Goal: Task Accomplishment & Management: Use online tool/utility

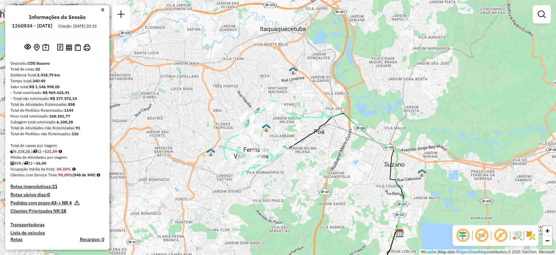
scroll to position [1964, 0]
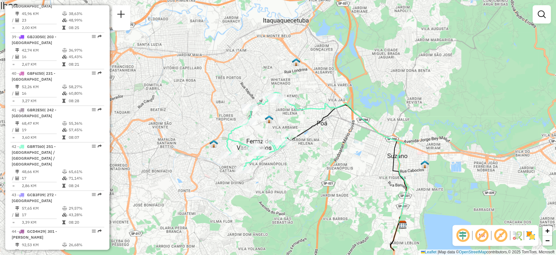
drag, startPoint x: 305, startPoint y: 96, endPoint x: 313, endPoint y: 77, distance: 20.2
click at [313, 77] on div "Janela de atendimento Grade de atendimento Capacidade Transportadoras Veículos …" at bounding box center [278, 127] width 556 height 255
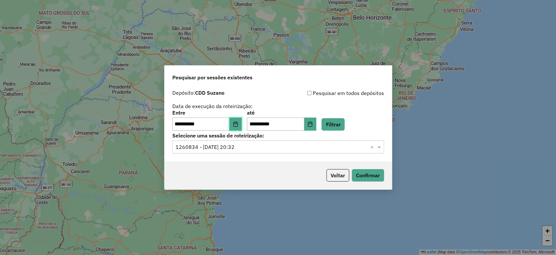
click at [242, 124] on button "Choose Date" at bounding box center [235, 123] width 12 height 13
click at [313, 110] on label "até" at bounding box center [281, 113] width 69 height 8
click at [345, 125] on button "Filtrar" at bounding box center [333, 124] width 23 height 12
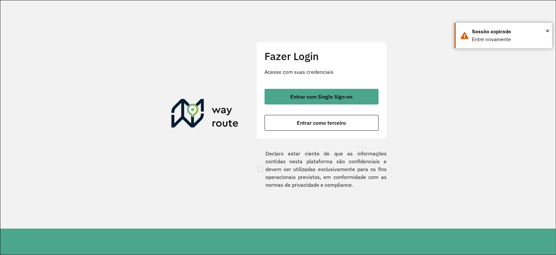
click at [331, 104] on div "Entrar com Single Sign-on Entrar como terceiro" at bounding box center [322, 110] width 114 height 42
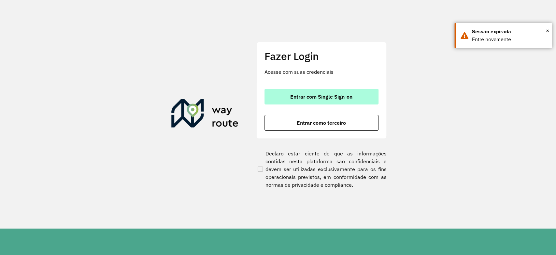
click at [331, 100] on button "Entrar com Single Sign-on" at bounding box center [322, 97] width 114 height 16
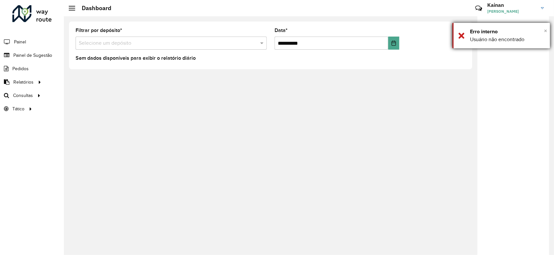
click at [545, 30] on span "×" at bounding box center [545, 30] width 3 height 7
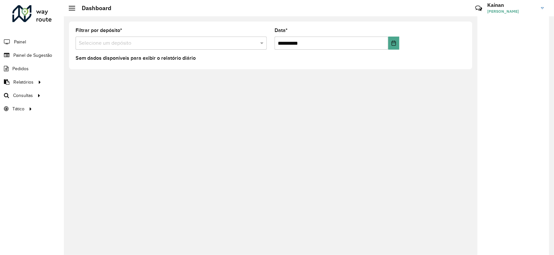
click at [140, 41] on input "text" at bounding box center [165, 43] width 172 height 8
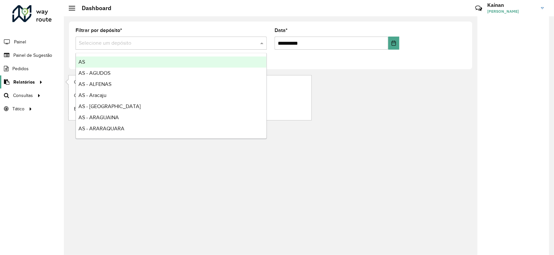
click at [21, 80] on span "Relatórios" at bounding box center [24, 82] width 22 height 7
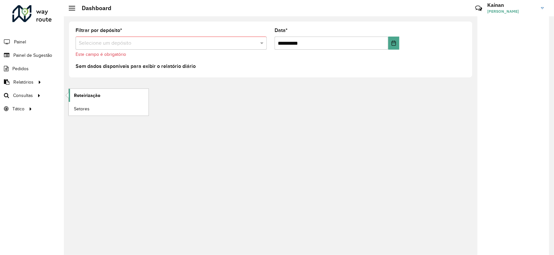
click at [107, 93] on link "Roteirização" at bounding box center [109, 95] width 80 height 13
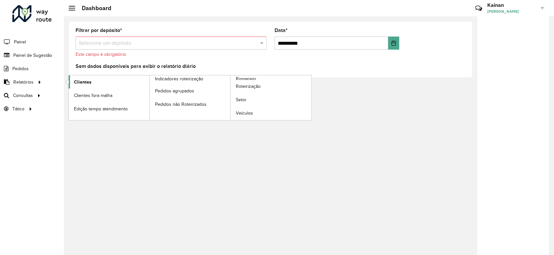
click at [82, 83] on span "Clientes" at bounding box center [83, 82] width 18 height 7
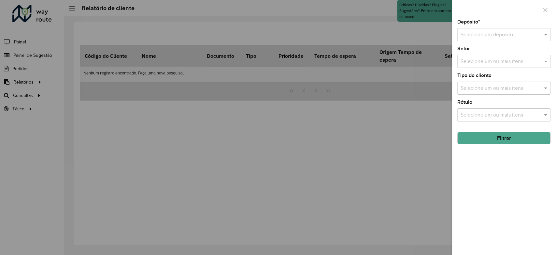
click at [477, 35] on input "text" at bounding box center [498, 35] width 74 height 8
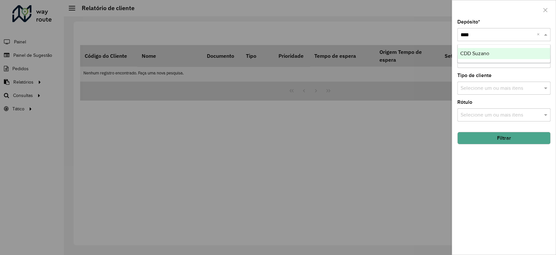
type input "*****"
click at [476, 50] on div "CDD Suzano" at bounding box center [504, 53] width 93 height 11
click at [501, 66] on div "Selecione um ou mais itens" at bounding box center [504, 61] width 93 height 13
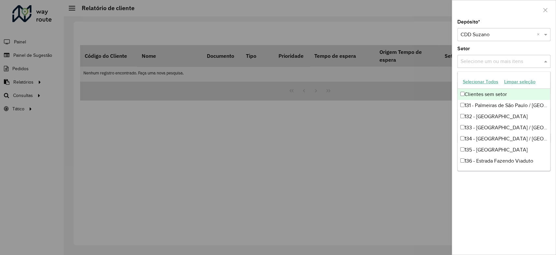
click at [501, 66] on div "Selecione um ou mais itens" at bounding box center [504, 61] width 93 height 13
click at [508, 49] on div "Setor Selecione um ou mais itens" at bounding box center [504, 57] width 93 height 22
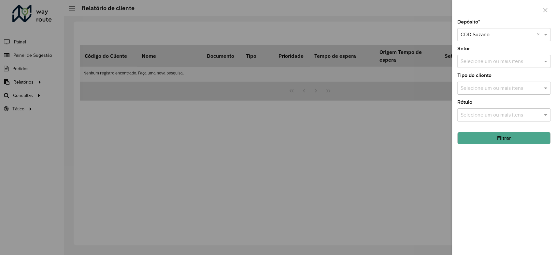
click at [506, 88] on input "text" at bounding box center [500, 88] width 83 height 8
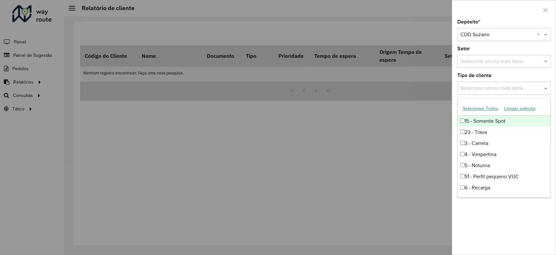
click at [492, 107] on button "Selecionar Todos" at bounding box center [480, 108] width 41 height 10
click at [494, 63] on input "text" at bounding box center [500, 62] width 83 height 8
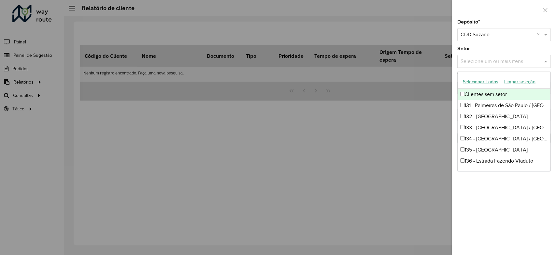
click at [487, 83] on button "Selecionar Todos" at bounding box center [480, 82] width 41 height 10
click at [485, 49] on div "Setor Selecione um ou mais itens 64 itens selecionados ×" at bounding box center [504, 57] width 93 height 22
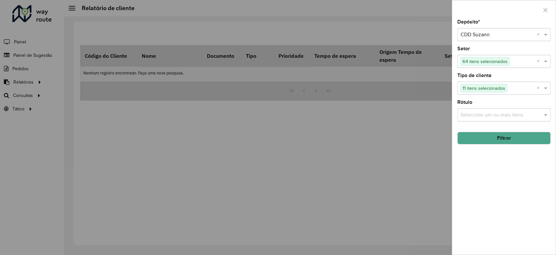
click at [483, 114] on input "text" at bounding box center [500, 115] width 83 height 8
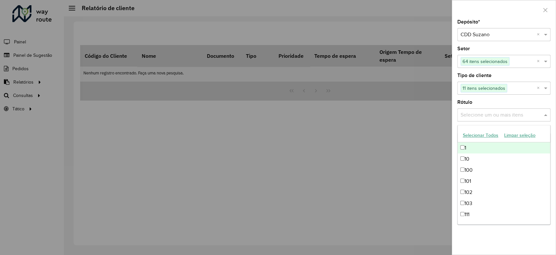
click at [483, 114] on input "text" at bounding box center [500, 115] width 83 height 8
click at [477, 135] on button "Selecionar Todos" at bounding box center [480, 135] width 41 height 10
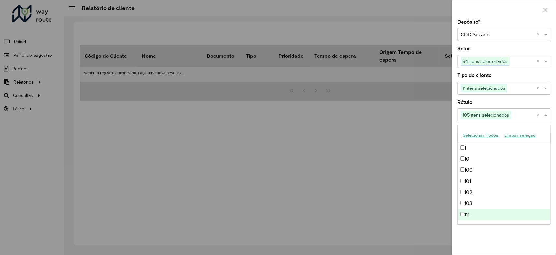
click at [497, 239] on div "Depósito * Selecione um depósito × CDD Suzano × Setor Selecione um ou mais iten…" at bounding box center [504, 137] width 104 height 235
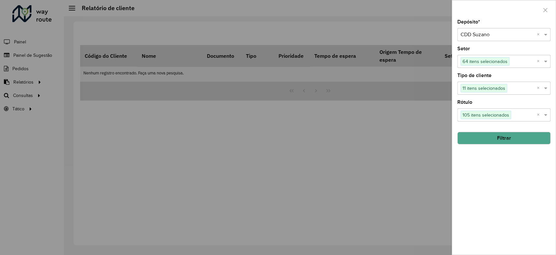
click at [496, 138] on button "Filtrar" at bounding box center [504, 138] width 93 height 12
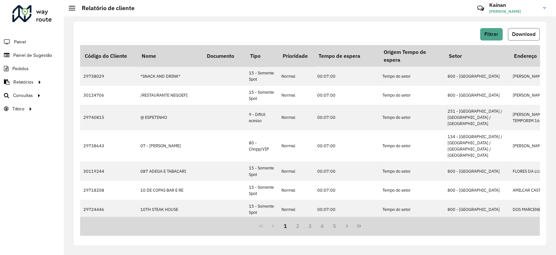
click at [514, 37] on button "Download" at bounding box center [524, 34] width 32 height 12
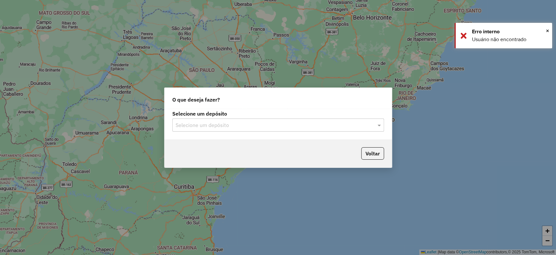
click at [229, 124] on input "text" at bounding box center [272, 125] width 192 height 8
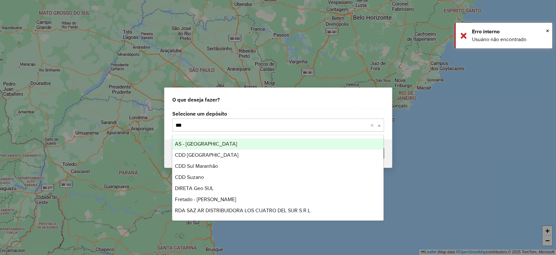
type input "****"
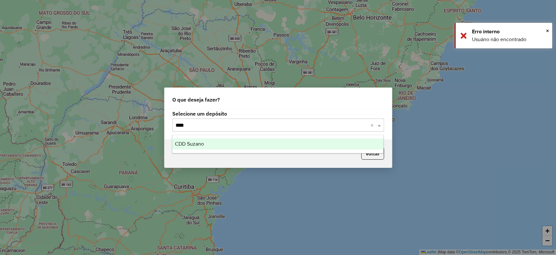
click at [205, 141] on div "CDD Suzano" at bounding box center [277, 143] width 211 height 11
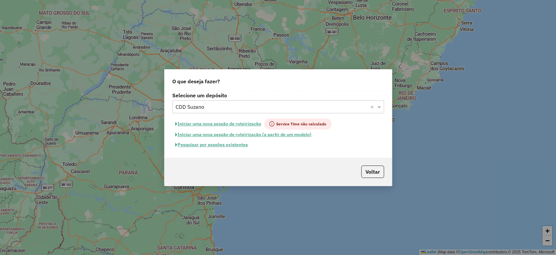
click at [233, 144] on button "Pesquisar por sessões existentes" at bounding box center [211, 144] width 79 height 10
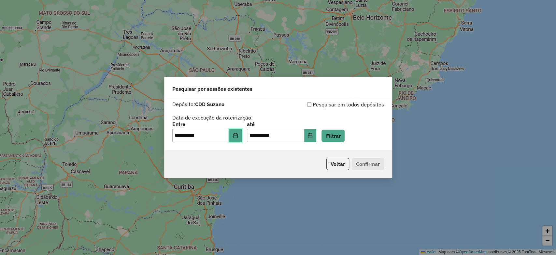
click at [238, 138] on icon "Choose Date" at bounding box center [235, 135] width 4 height 5
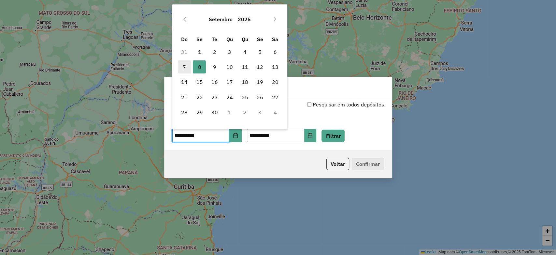
click at [186, 65] on span "7" at bounding box center [184, 66] width 13 height 13
type input "**********"
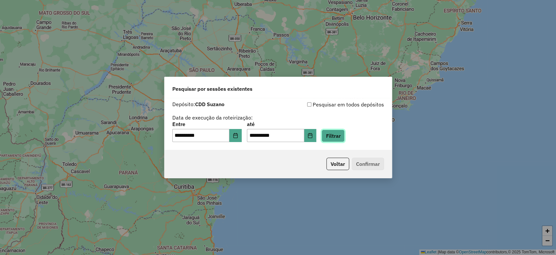
click at [336, 138] on button "Filtrar" at bounding box center [333, 135] width 23 height 12
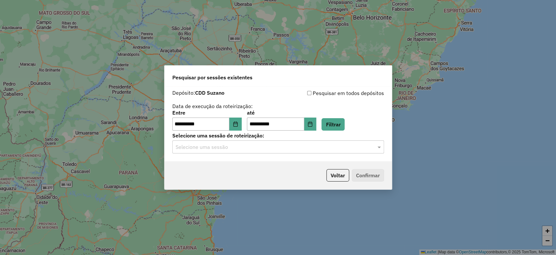
click at [254, 148] on input "text" at bounding box center [272, 147] width 192 height 8
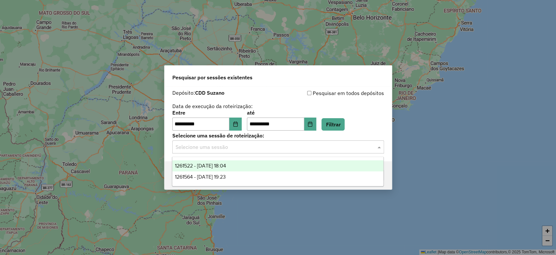
click at [242, 164] on div "1261522 - 08/09/2025 18:04" at bounding box center [277, 165] width 211 height 11
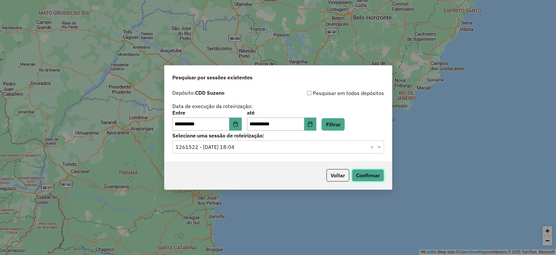
click at [355, 170] on button "Confirmar" at bounding box center [368, 175] width 32 height 12
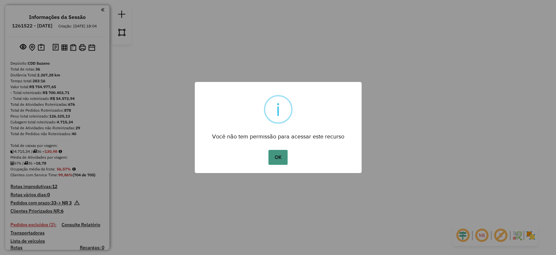
click at [273, 155] on button "OK" at bounding box center [278, 157] width 19 height 15
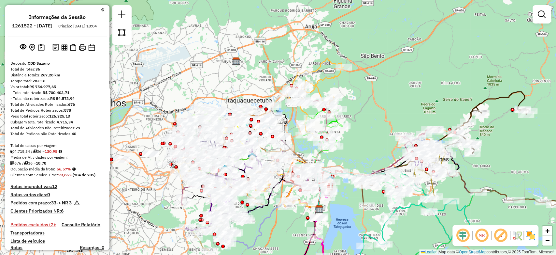
click at [295, 51] on div "Janela de atendimento Grade de atendimento Capacidade Transportadoras Veículos …" at bounding box center [278, 127] width 556 height 255
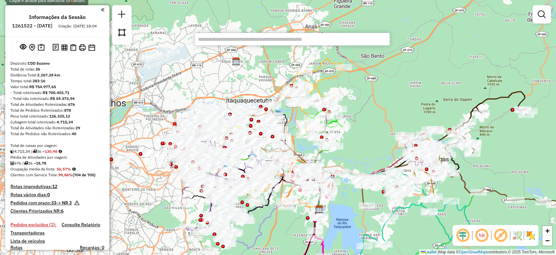
paste input "*****"
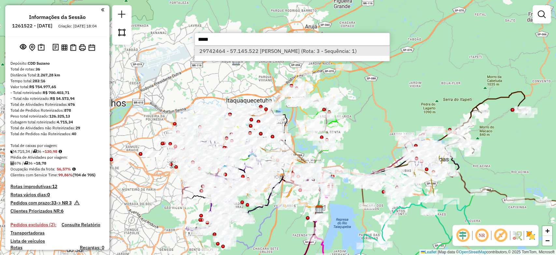
type input "*****"
click at [260, 53] on li "29742464 - 57.145.522 [PERSON_NAME] (Rota: 3 - Sequência: 1)" at bounding box center [292, 51] width 195 height 10
select select "**********"
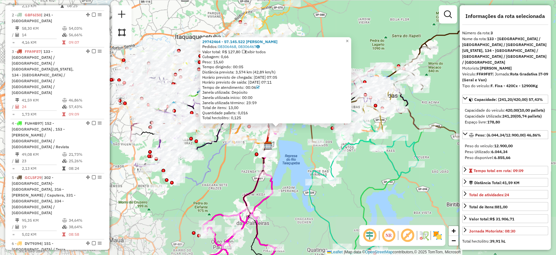
scroll to position [357, 0]
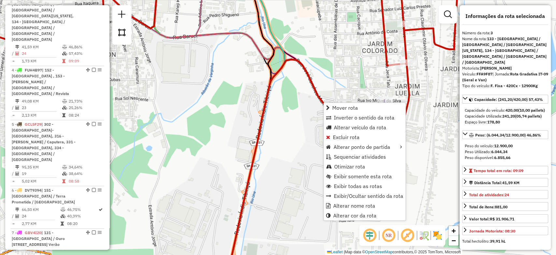
click at [323, 102] on icon at bounding box center [317, 169] width 183 height 221
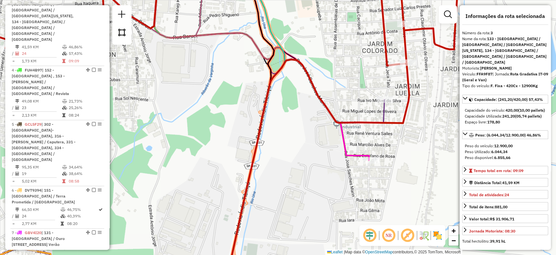
click at [323, 102] on icon at bounding box center [317, 169] width 183 height 221
click at [321, 101] on icon at bounding box center [317, 169] width 183 height 221
click at [321, 97] on icon at bounding box center [317, 169] width 183 height 221
click at [360, 121] on icon at bounding box center [317, 169] width 183 height 221
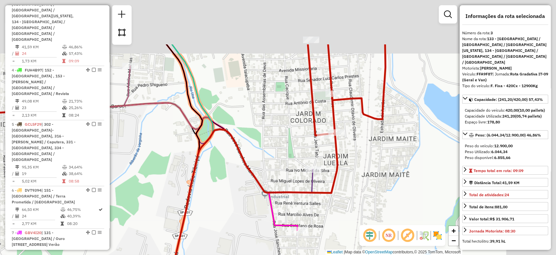
drag, startPoint x: 421, startPoint y: 115, endPoint x: 315, endPoint y: 207, distance: 139.5
click at [315, 207] on div "Janela de atendimento Grade de atendimento Capacidade Transportadoras Veículos …" at bounding box center [278, 127] width 556 height 255
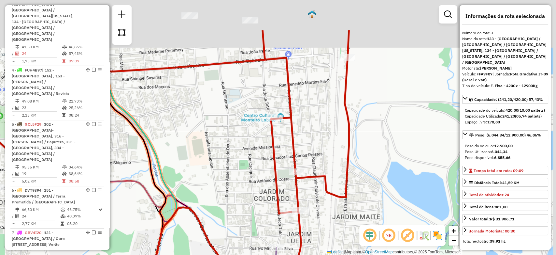
drag, startPoint x: 314, startPoint y: 82, endPoint x: 310, endPoint y: 140, distance: 58.4
click at [310, 140] on div "Janela de atendimento Grade de atendimento Capacidade Transportadoras Veículos …" at bounding box center [278, 127] width 556 height 255
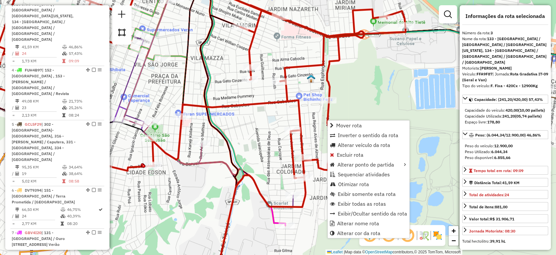
click at [349, 106] on div "Janela de atendimento Grade de atendimento Capacidade Transportadoras Veículos …" at bounding box center [278, 127] width 556 height 255
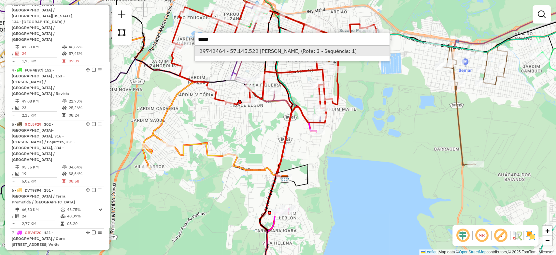
type input "*****"
click at [234, 52] on li "29742464 - 57.145.522 [PERSON_NAME] (Rota: 3 - Sequência: 1)" at bounding box center [292, 51] width 195 height 10
select select "**********"
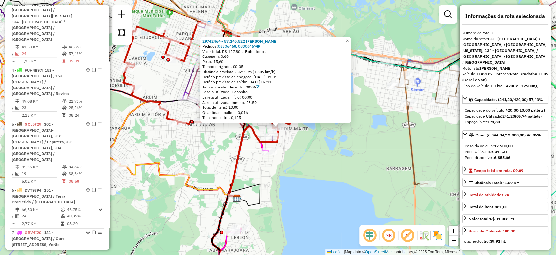
click at [364, 97] on div "29742464 - 57.145.522 [PERSON_NAME]: 08306468, 08306467 Valor total: R$ 127,80 …" at bounding box center [278, 127] width 556 height 255
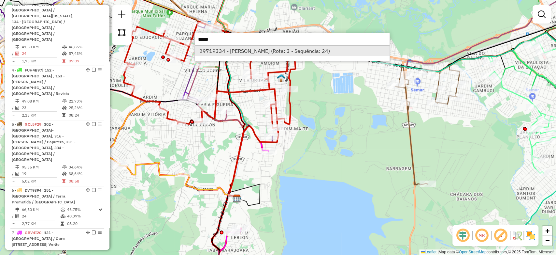
type input "*****"
click at [252, 53] on li "29719334 - [PERSON_NAME] (Rota: 3 - Sequência: 24)" at bounding box center [292, 51] width 195 height 10
select select "**********"
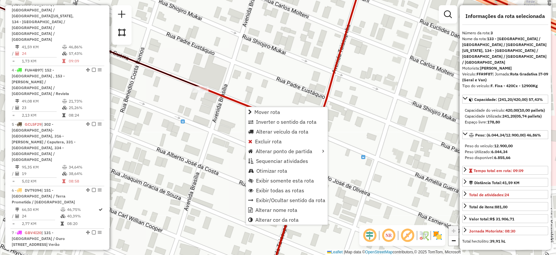
click at [233, 100] on icon at bounding box center [406, 127] width 411 height 305
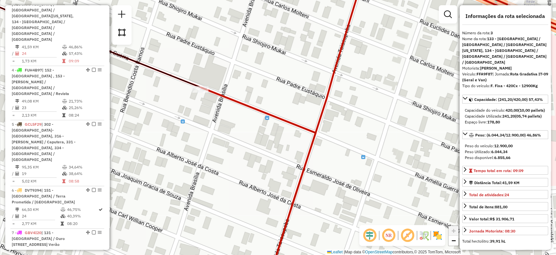
click at [233, 100] on icon at bounding box center [406, 127] width 411 height 305
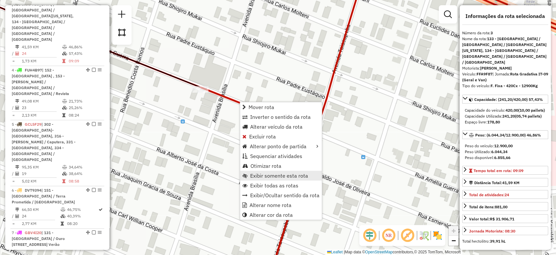
click at [278, 179] on link "Exibir somente esta rota" at bounding box center [281, 175] width 82 height 10
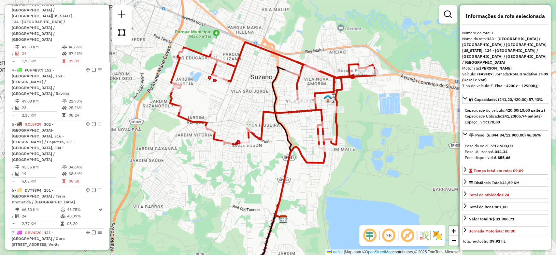
drag, startPoint x: 252, startPoint y: 150, endPoint x: 246, endPoint y: 180, distance: 29.8
click at [246, 180] on div "Janela de atendimento Grade de atendimento Capacidade Transportadoras Veículos …" at bounding box center [278, 127] width 556 height 255
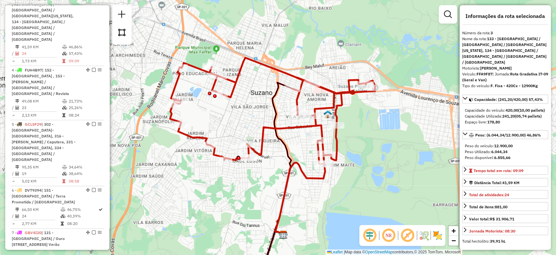
drag, startPoint x: 241, startPoint y: 108, endPoint x: 241, endPoint y: 124, distance: 16.6
click at [241, 124] on div "Janela de atendimento Grade de atendimento Capacidade Transportadoras Veículos …" at bounding box center [278, 127] width 556 height 255
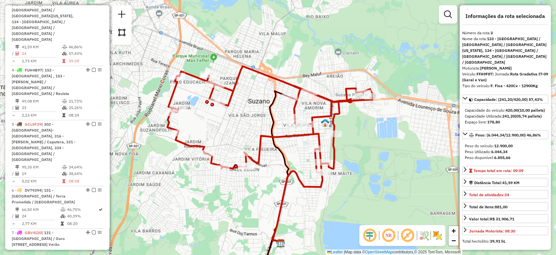
drag, startPoint x: 240, startPoint y: 118, endPoint x: 238, endPoint y: 125, distance: 7.8
click at [238, 125] on div "Janela de atendimento Grade de atendimento Capacidade Transportadoras Veículos …" at bounding box center [278, 127] width 556 height 255
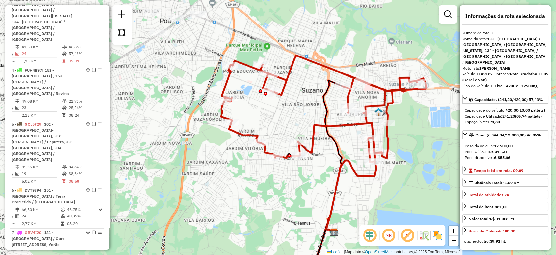
drag, startPoint x: 300, startPoint y: 105, endPoint x: 282, endPoint y: 117, distance: 21.2
click at [282, 117] on div "Janela de atendimento Grade de atendimento Capacidade Transportadoras Veículos …" at bounding box center [278, 127] width 556 height 255
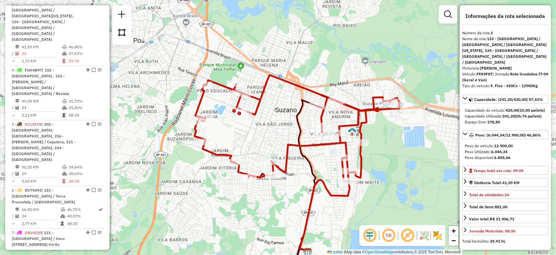
drag, startPoint x: 287, startPoint y: 130, endPoint x: 268, endPoint y: 145, distance: 23.5
click at [268, 145] on div "Janela de atendimento Grade de atendimento Capacidade Transportadoras Veículos …" at bounding box center [278, 127] width 556 height 255
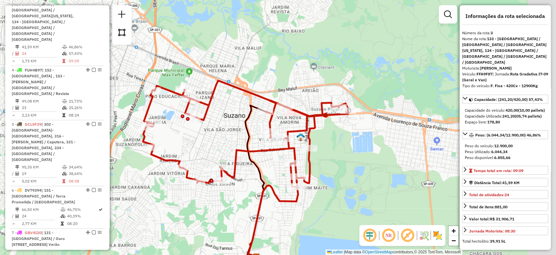
drag, startPoint x: 266, startPoint y: 135, endPoint x: 214, endPoint y: 142, distance: 51.9
click at [214, 142] on div "Janela de atendimento Grade de atendimento Capacidade Transportadoras Veículos …" at bounding box center [278, 127] width 556 height 255
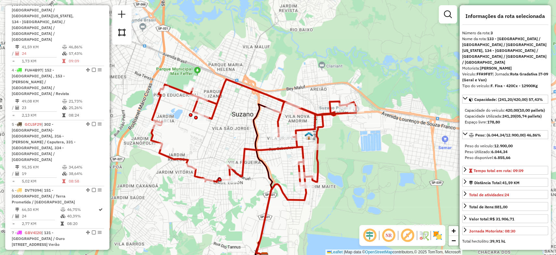
drag, startPoint x: 214, startPoint y: 142, endPoint x: 224, endPoint y: 140, distance: 9.6
click at [224, 140] on div "Janela de atendimento Grade de atendimento Capacidade Transportadoras Veículos …" at bounding box center [278, 127] width 556 height 255
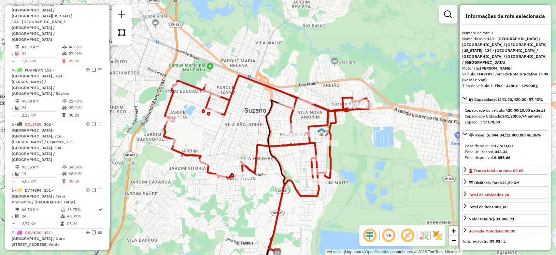
drag, startPoint x: 353, startPoint y: 54, endPoint x: 364, endPoint y: 51, distance: 12.3
click at [364, 51] on div "Janela de atendimento Grade de atendimento Capacidade Transportadoras Veículos …" at bounding box center [278, 127] width 556 height 255
